Goal: Transaction & Acquisition: Purchase product/service

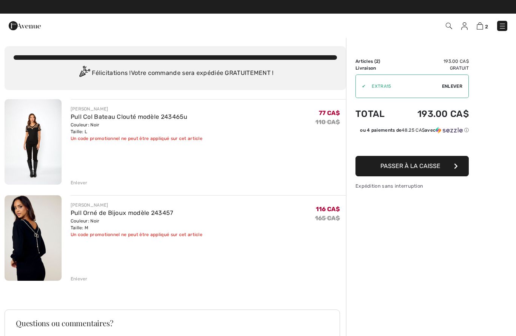
click at [418, 167] on span "Passer à la caisse" at bounding box center [410, 165] width 60 height 7
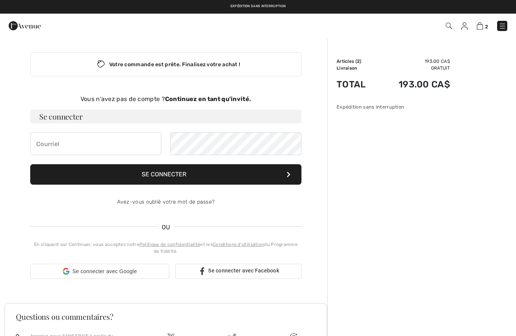
checkbox input "true"
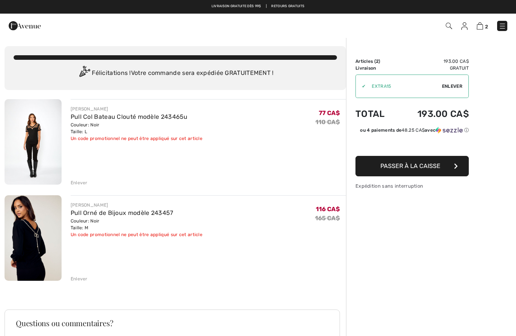
click at [79, 183] on div "Enlever" at bounding box center [79, 182] width 17 height 7
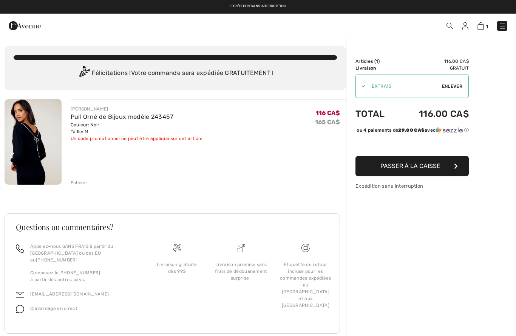
click at [457, 93] on div "✔ Utiliser Enlever" at bounding box center [412, 85] width 113 height 23
click at [451, 87] on span "Enlever" at bounding box center [452, 86] width 20 height 7
click at [402, 85] on input "TEXT" at bounding box center [398, 86] width 85 height 23
type input "NEW15"
click at [453, 84] on span "Utiliser" at bounding box center [451, 86] width 21 height 7
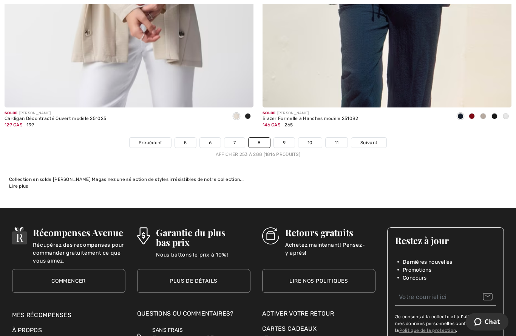
scroll to position [7446, 0]
click at [288, 138] on link "9" at bounding box center [284, 143] width 21 height 10
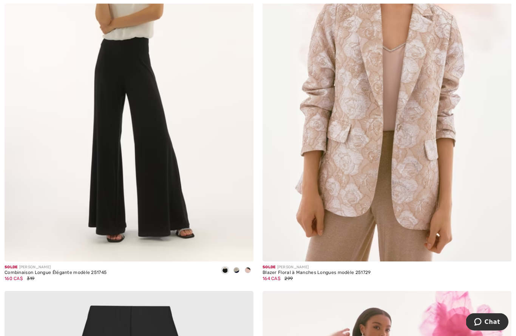
scroll to position [6889, 0]
click at [169, 141] on img at bounding box center [129, 74] width 249 height 374
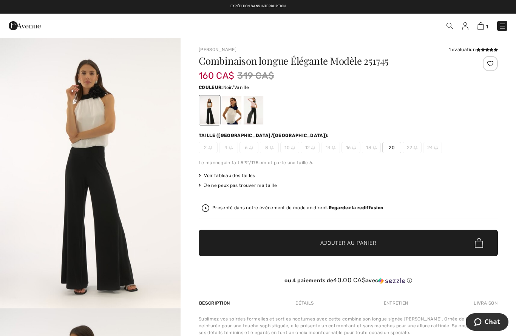
click at [236, 111] on div at bounding box center [232, 110] width 20 height 28
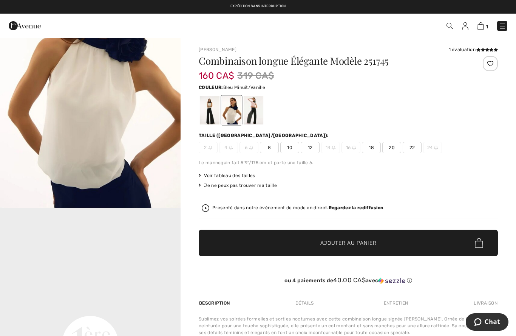
click at [293, 149] on span "10" at bounding box center [289, 147] width 19 height 11
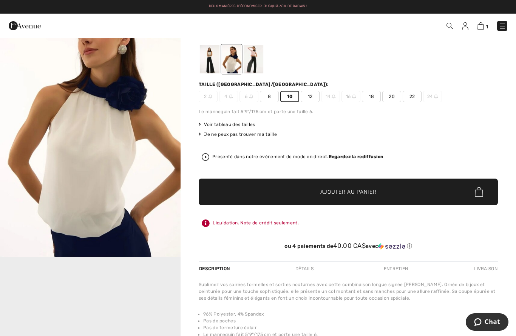
scroll to position [45, 0]
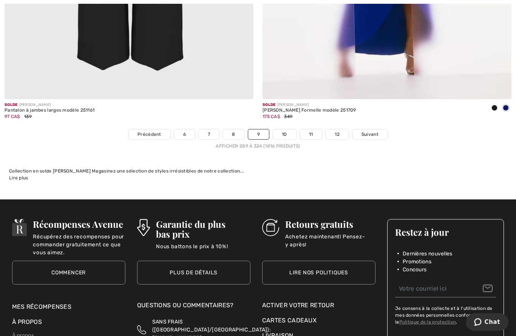
scroll to position [7480, 0]
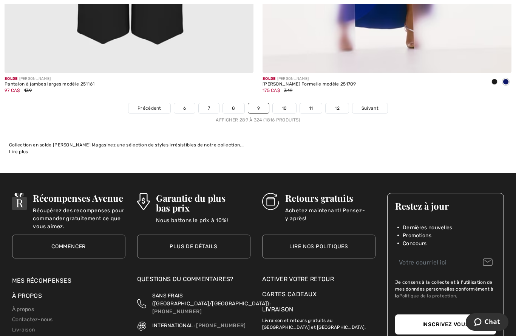
click at [286, 103] on link "10" at bounding box center [284, 108] width 23 height 10
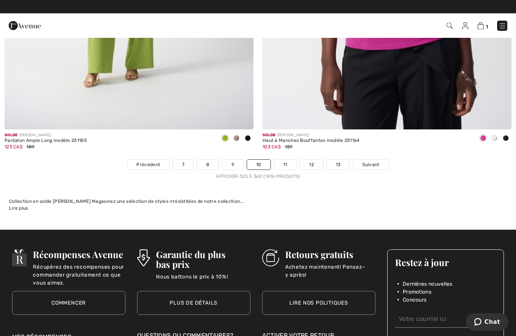
scroll to position [7420, 0]
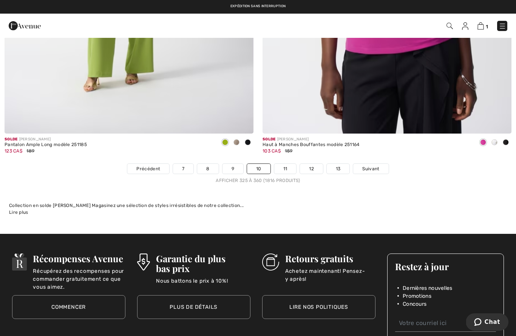
click at [281, 166] on link "11" at bounding box center [285, 169] width 22 height 10
click at [283, 165] on link "11" at bounding box center [285, 169] width 22 height 10
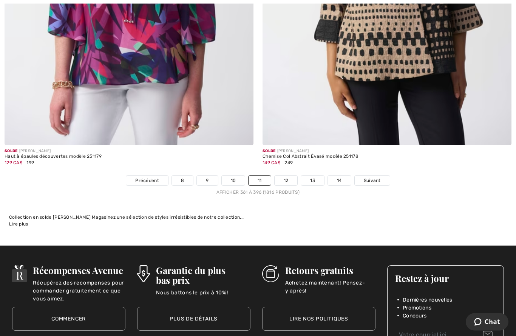
scroll to position [7408, 0]
click at [293, 175] on link "12" at bounding box center [286, 180] width 23 height 10
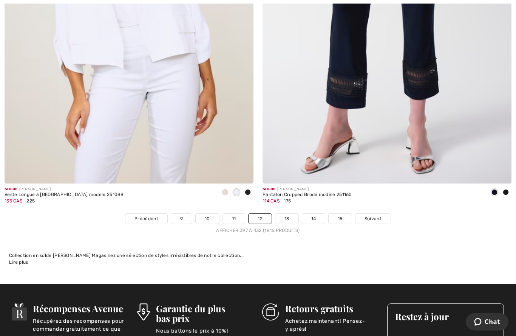
scroll to position [7370, 0]
click at [287, 213] on link "13" at bounding box center [286, 218] width 23 height 10
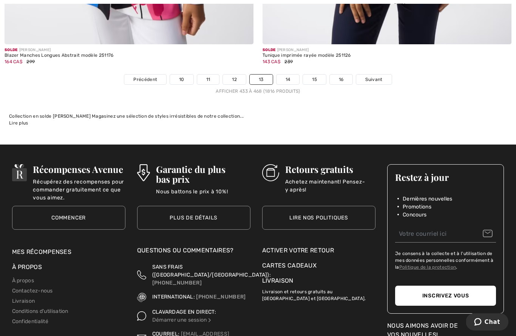
scroll to position [7509, 0]
click at [292, 74] on link "14" at bounding box center [288, 79] width 23 height 10
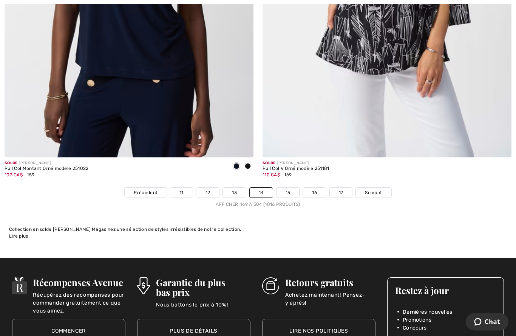
scroll to position [7396, 0]
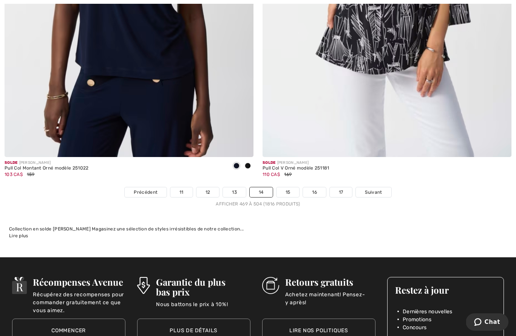
click at [292, 187] on link "15" at bounding box center [288, 192] width 23 height 10
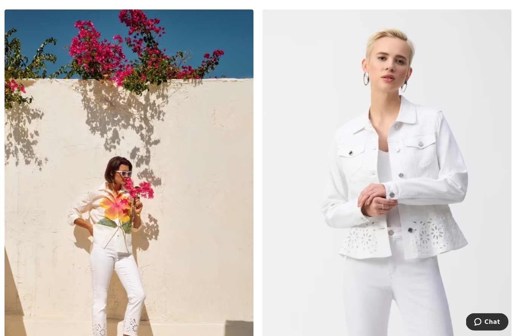
scroll to position [3442, 0]
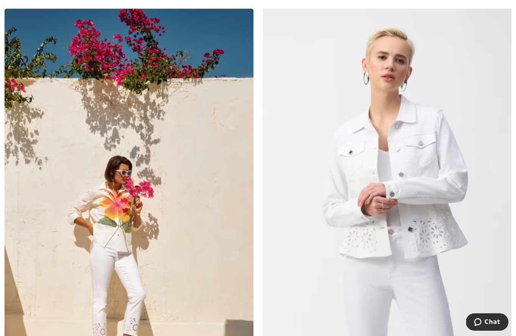
click at [438, 239] on img at bounding box center [387, 196] width 249 height 374
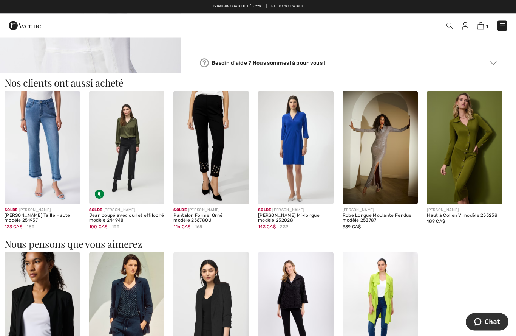
scroll to position [677, 0]
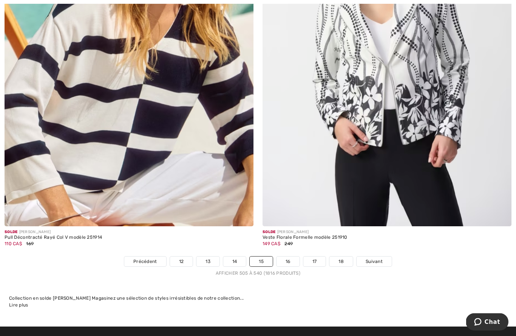
scroll to position [7327, 0]
click at [377, 259] on link "Suivant" at bounding box center [374, 261] width 35 height 10
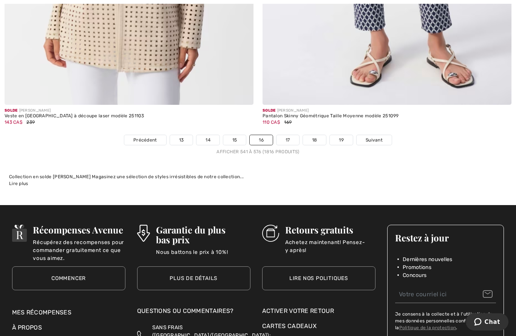
scroll to position [7448, 0]
click at [368, 139] on link "Suivant" at bounding box center [374, 140] width 35 height 10
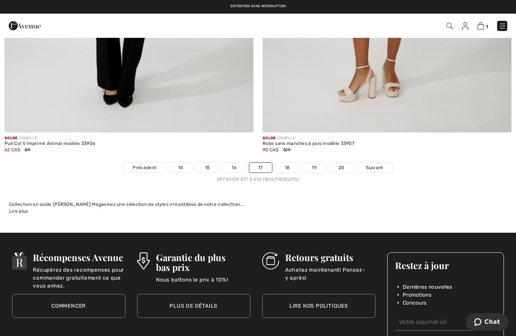
scroll to position [7403, 0]
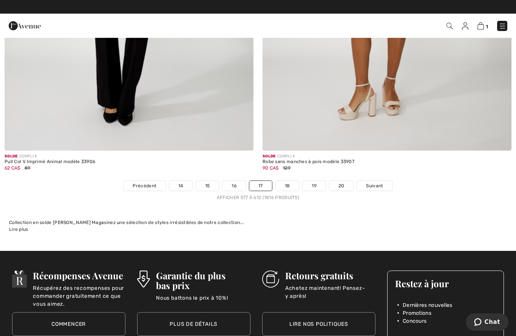
click at [378, 182] on span "Suivant" at bounding box center [374, 185] width 17 height 7
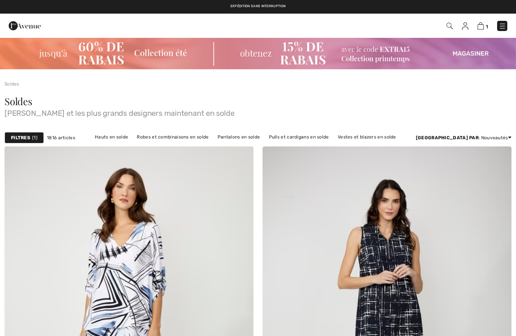
checkbox input "true"
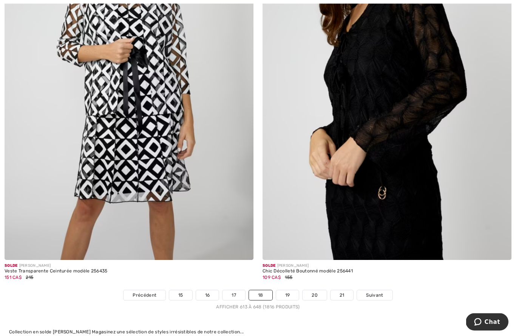
scroll to position [7293, 0]
click at [382, 292] on span "Suivant" at bounding box center [374, 294] width 17 height 7
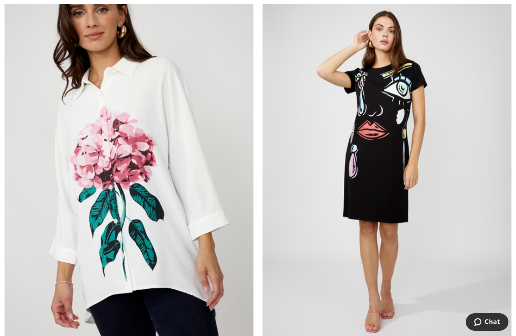
scroll to position [5988, 0]
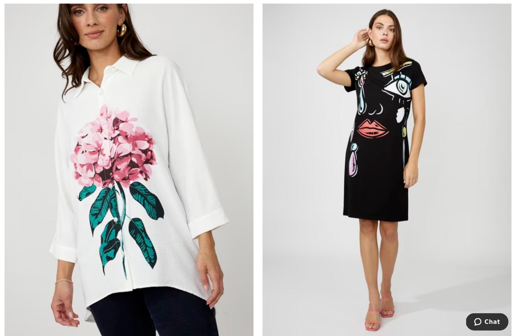
click at [404, 226] on img at bounding box center [387, 168] width 249 height 374
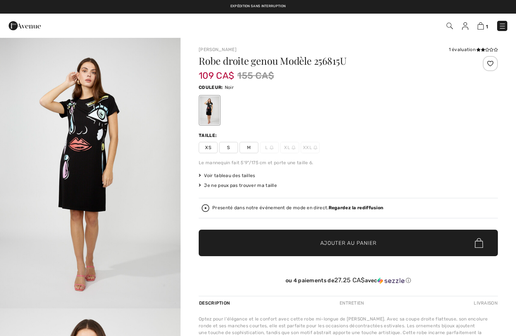
checkbox input "true"
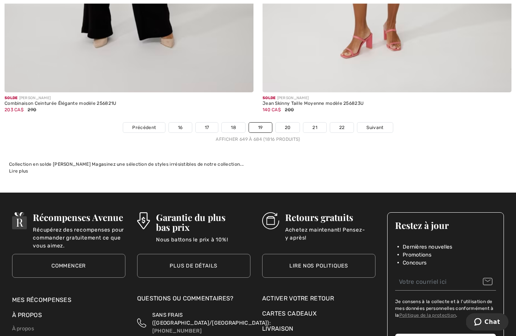
scroll to position [7462, 0]
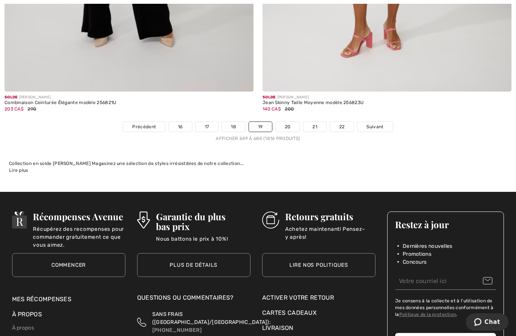
click at [376, 125] on link "Suivant" at bounding box center [374, 127] width 35 height 10
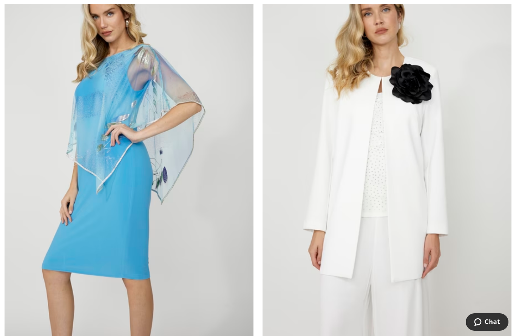
scroll to position [3490, 0]
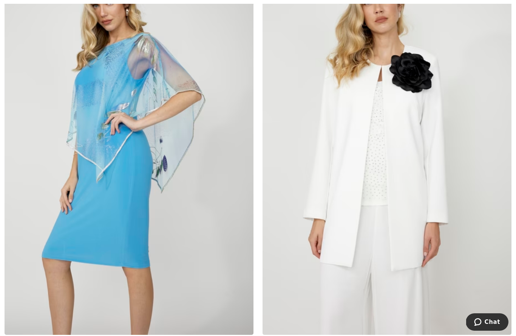
click at [425, 201] on img at bounding box center [387, 148] width 249 height 374
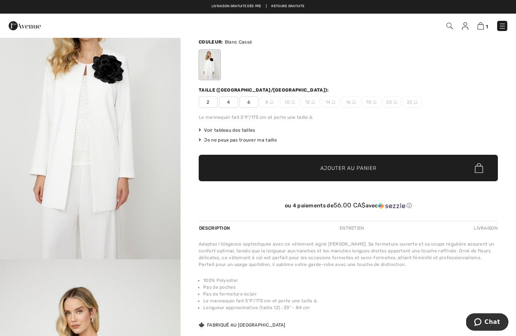
scroll to position [49, 0]
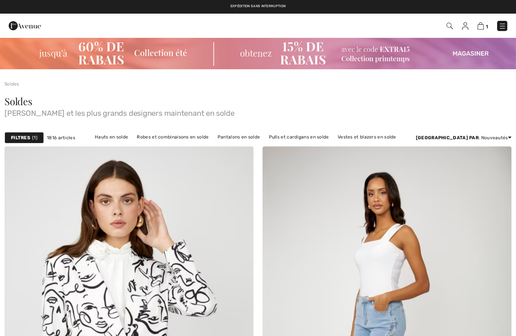
scroll to position [3490, 0]
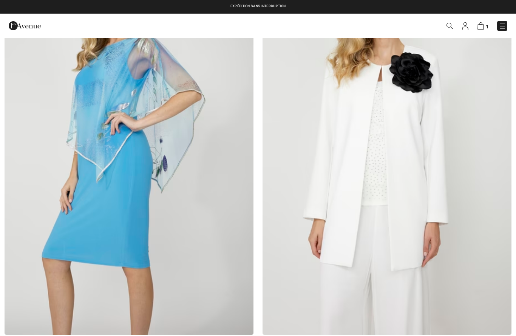
checkbox input "true"
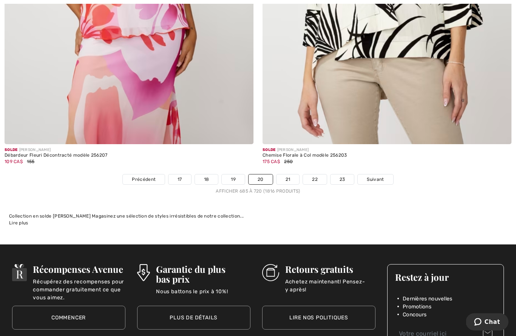
scroll to position [7409, 0]
click at [386, 174] on link "Suivant" at bounding box center [375, 179] width 35 height 10
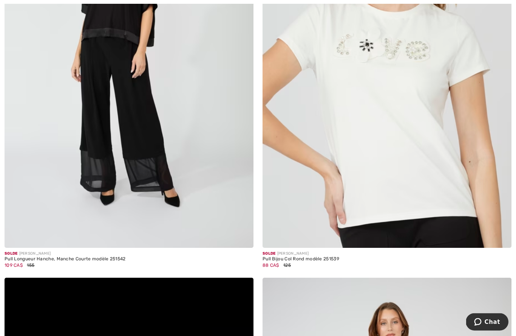
scroll to position [4384, 0]
click at [433, 178] on img at bounding box center [387, 61] width 249 height 374
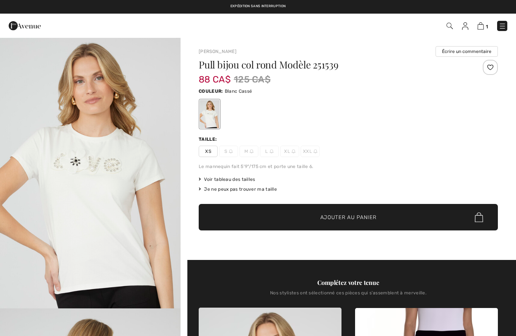
checkbox input "true"
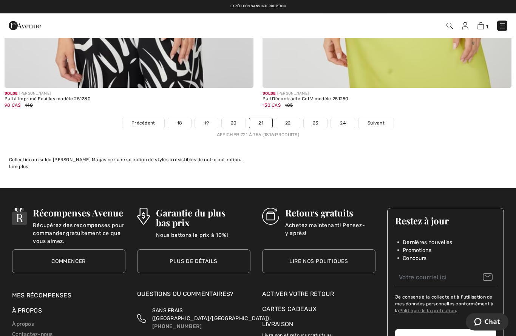
scroll to position [7460, 0]
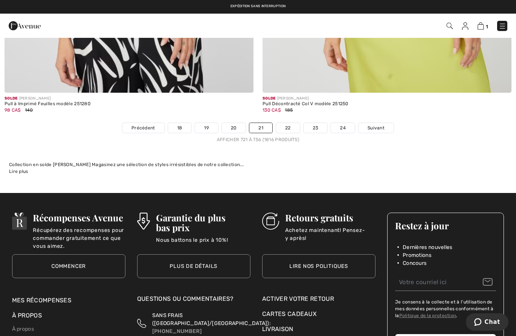
click at [381, 125] on span "Suivant" at bounding box center [376, 127] width 17 height 7
click at [376, 127] on link "Suivant" at bounding box center [376, 128] width 35 height 10
click at [373, 125] on span "Suivant" at bounding box center [376, 127] width 17 height 7
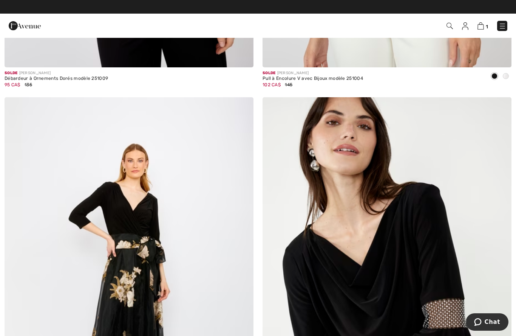
scroll to position [4160, 0]
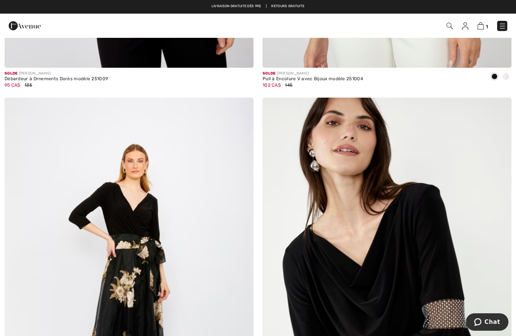
click at [447, 29] on img at bounding box center [450, 26] width 6 height 6
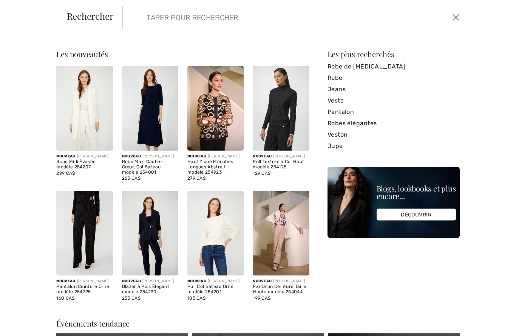
click at [195, 17] on input "search" at bounding box center [257, 17] width 232 height 23
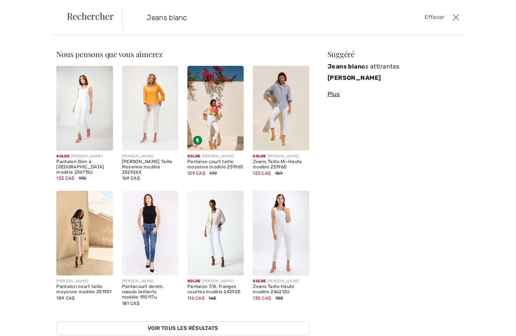
type input "Jeans blanc"
